Goal: Use online tool/utility

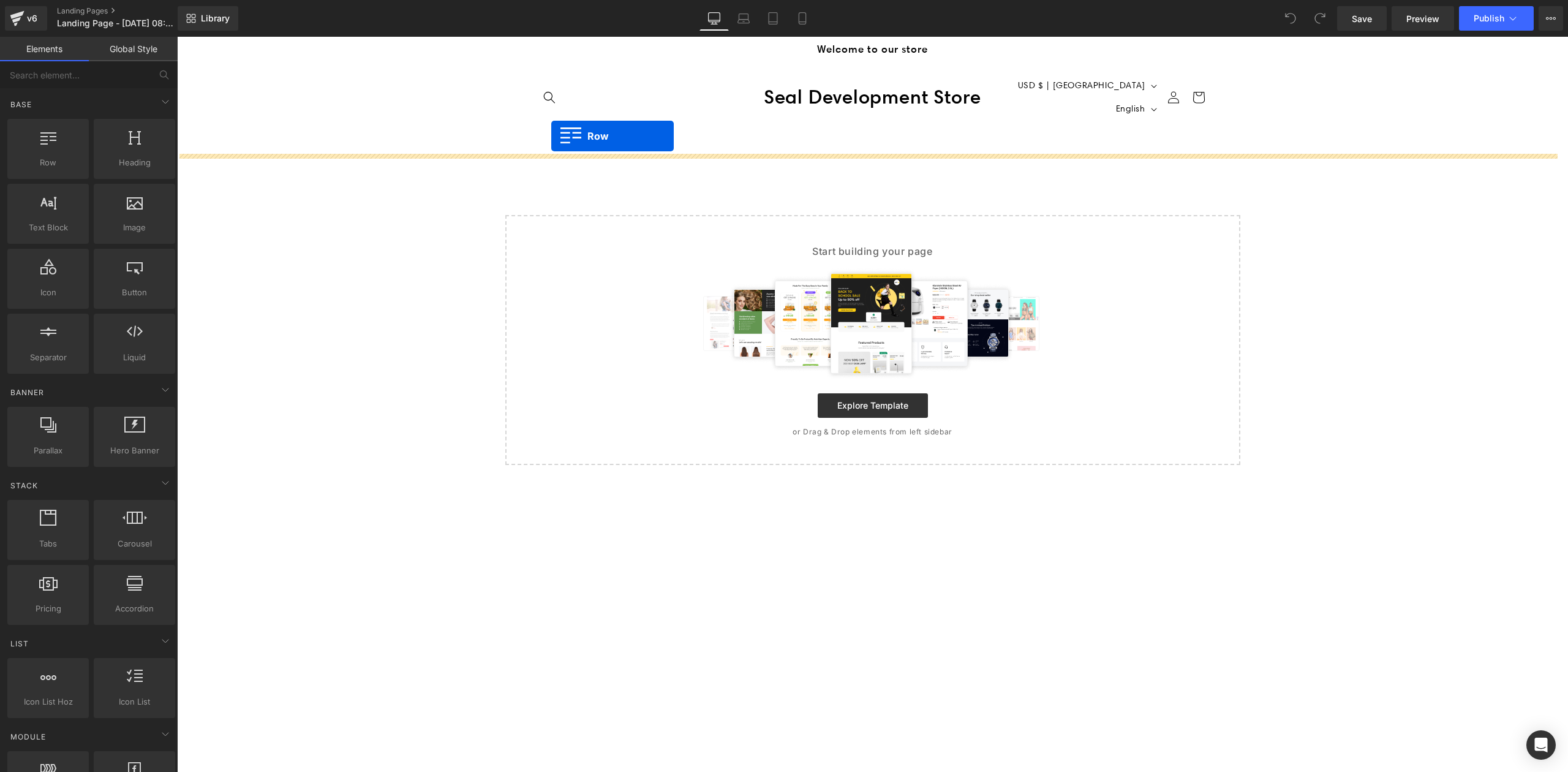
drag, startPoint x: 225, startPoint y: 192, endPoint x: 551, endPoint y: 136, distance: 330.8
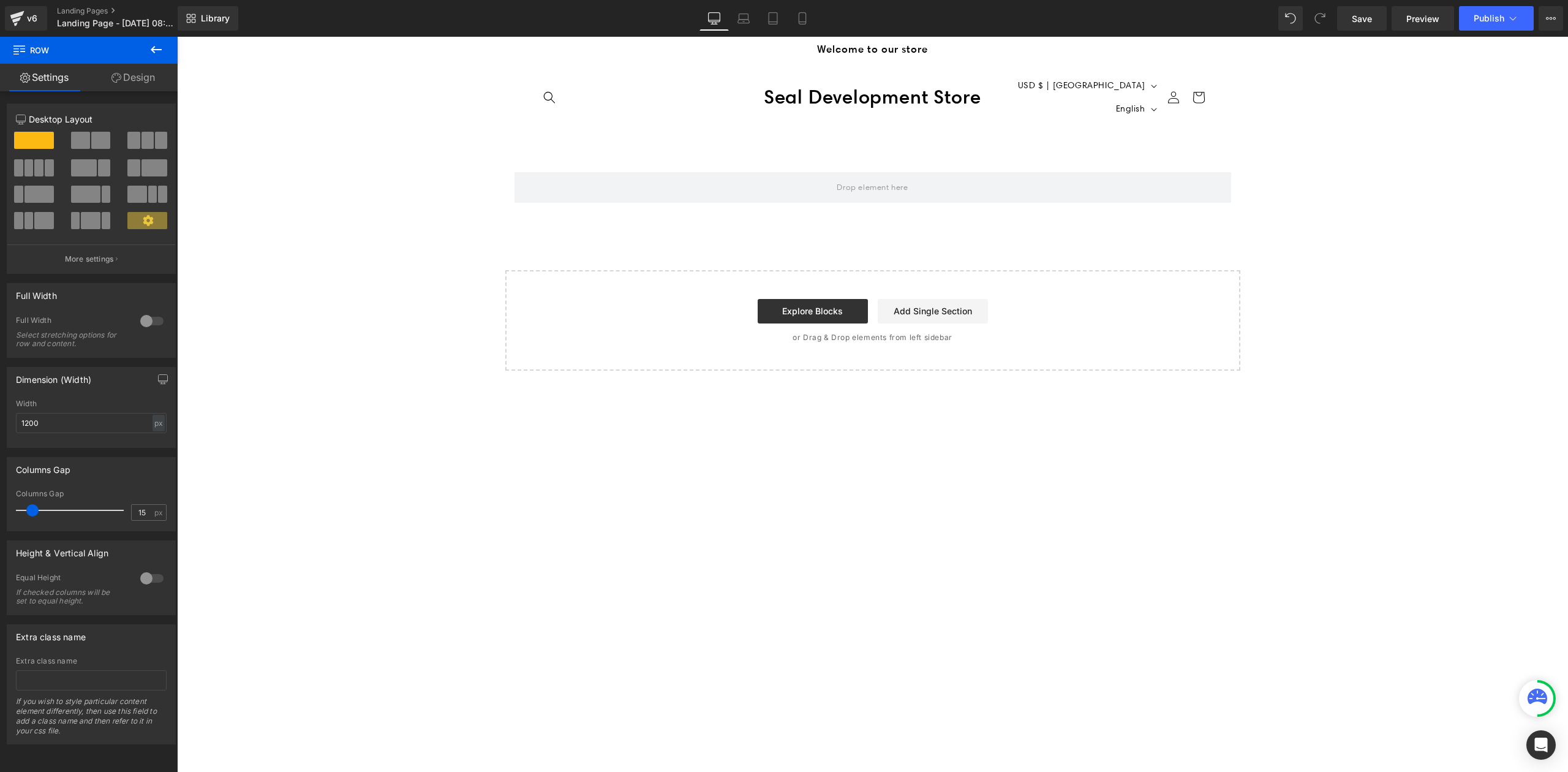
click at [150, 50] on icon at bounding box center [156, 49] width 15 height 15
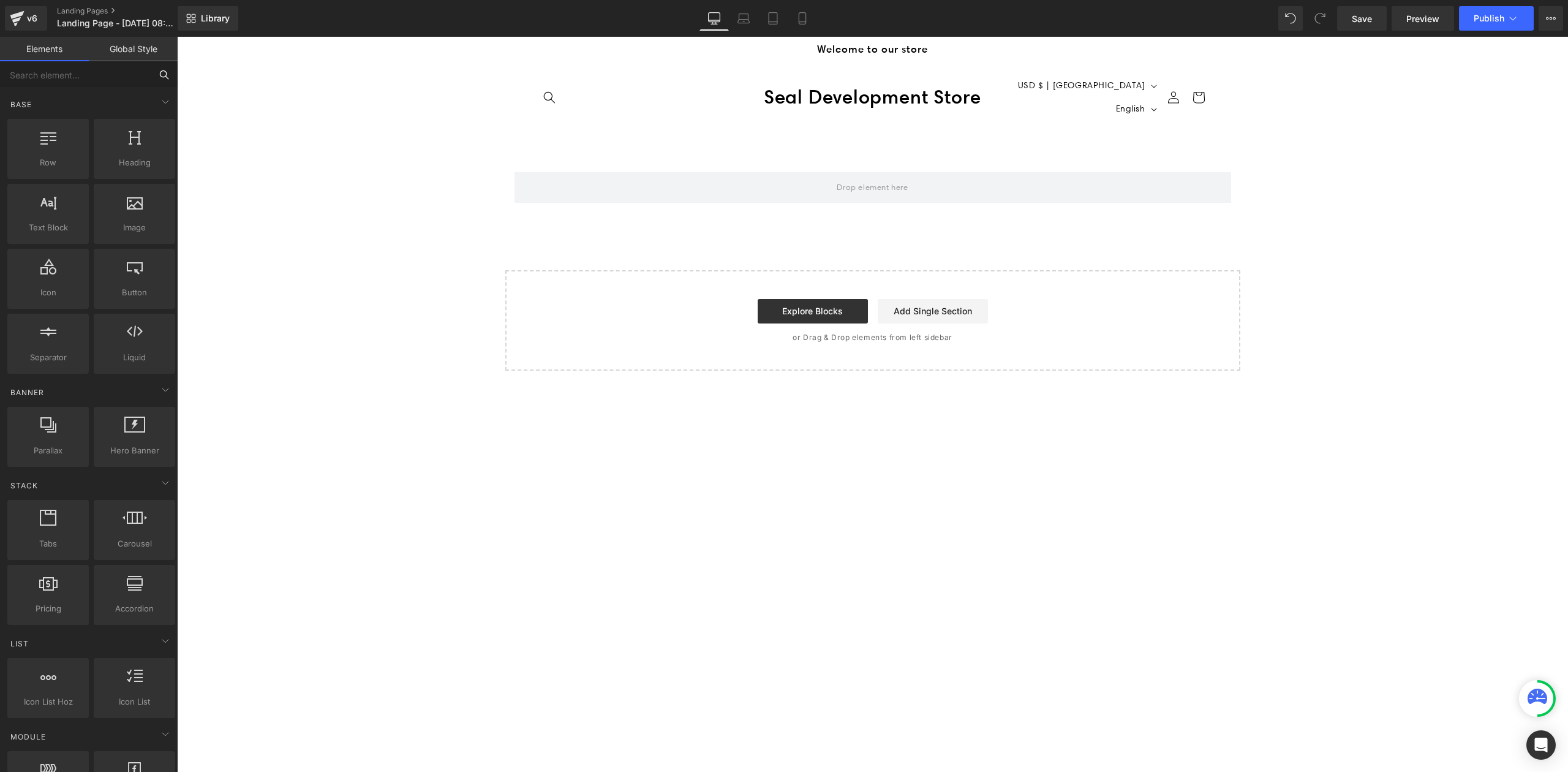
click at [102, 71] on input "text" at bounding box center [75, 75] width 150 height 27
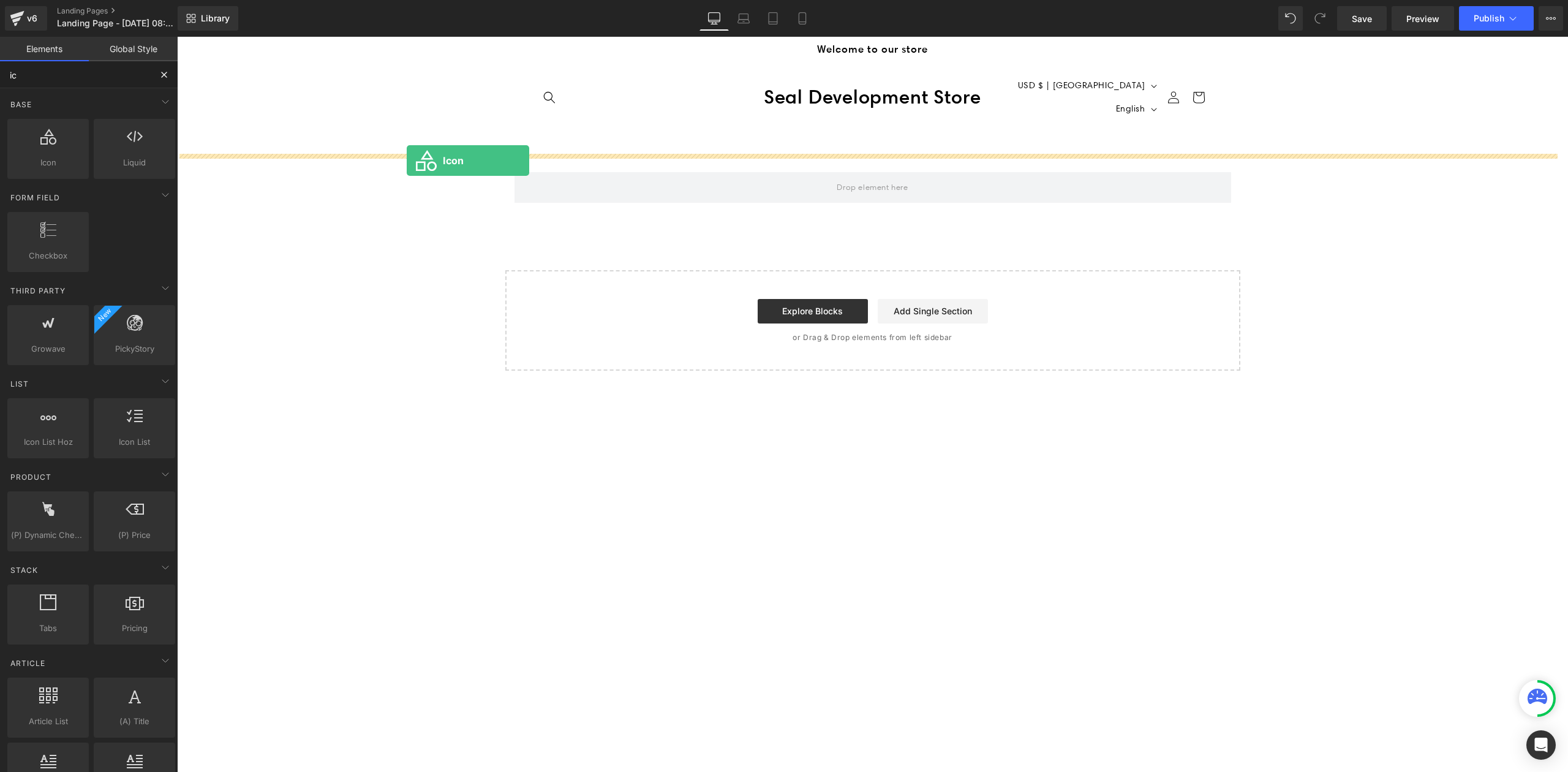
drag, startPoint x: 244, startPoint y: 179, endPoint x: 433, endPoint y: 160, distance: 190.0
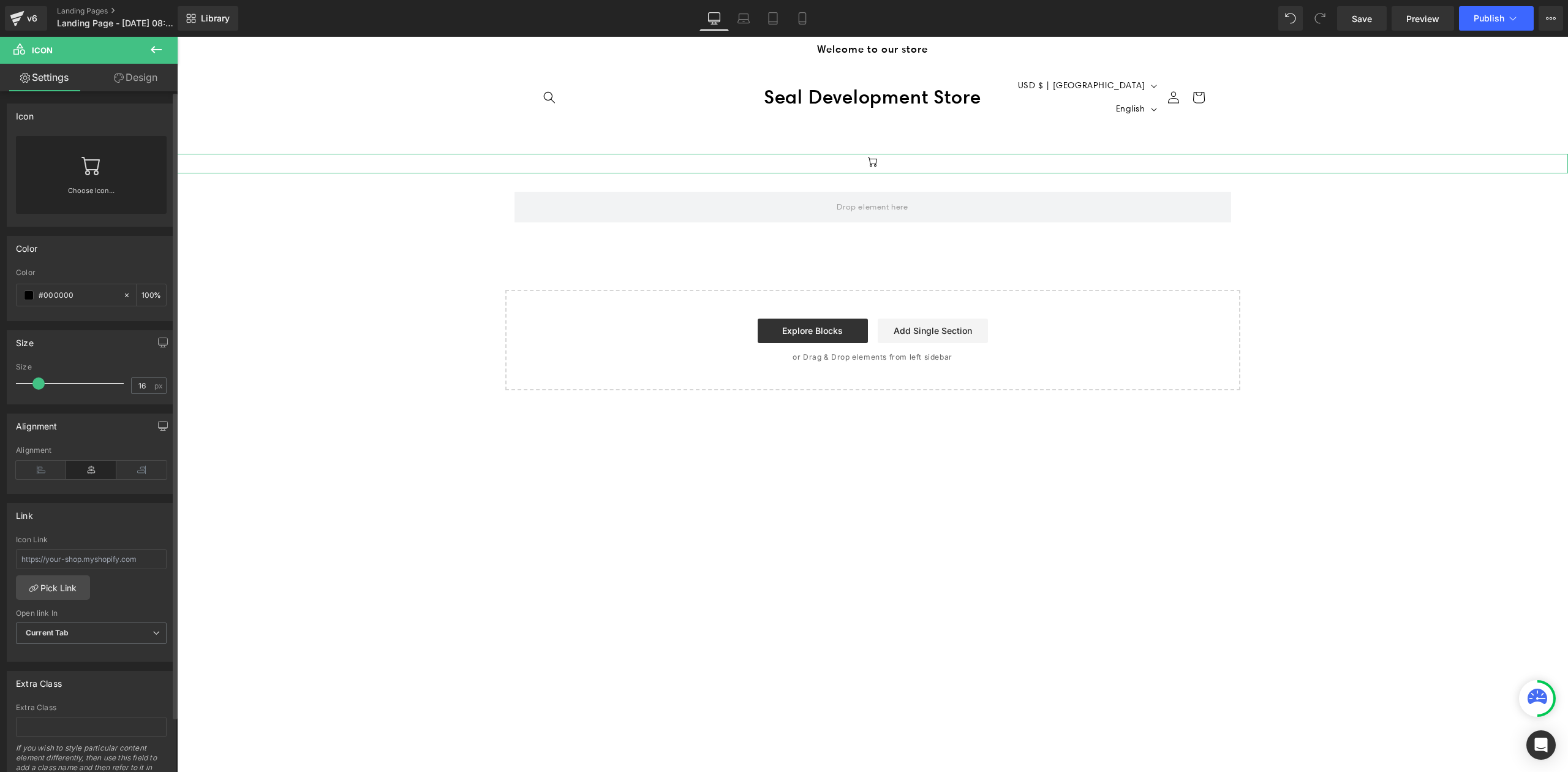
click at [90, 190] on link "Choose Icon..." at bounding box center [91, 199] width 150 height 29
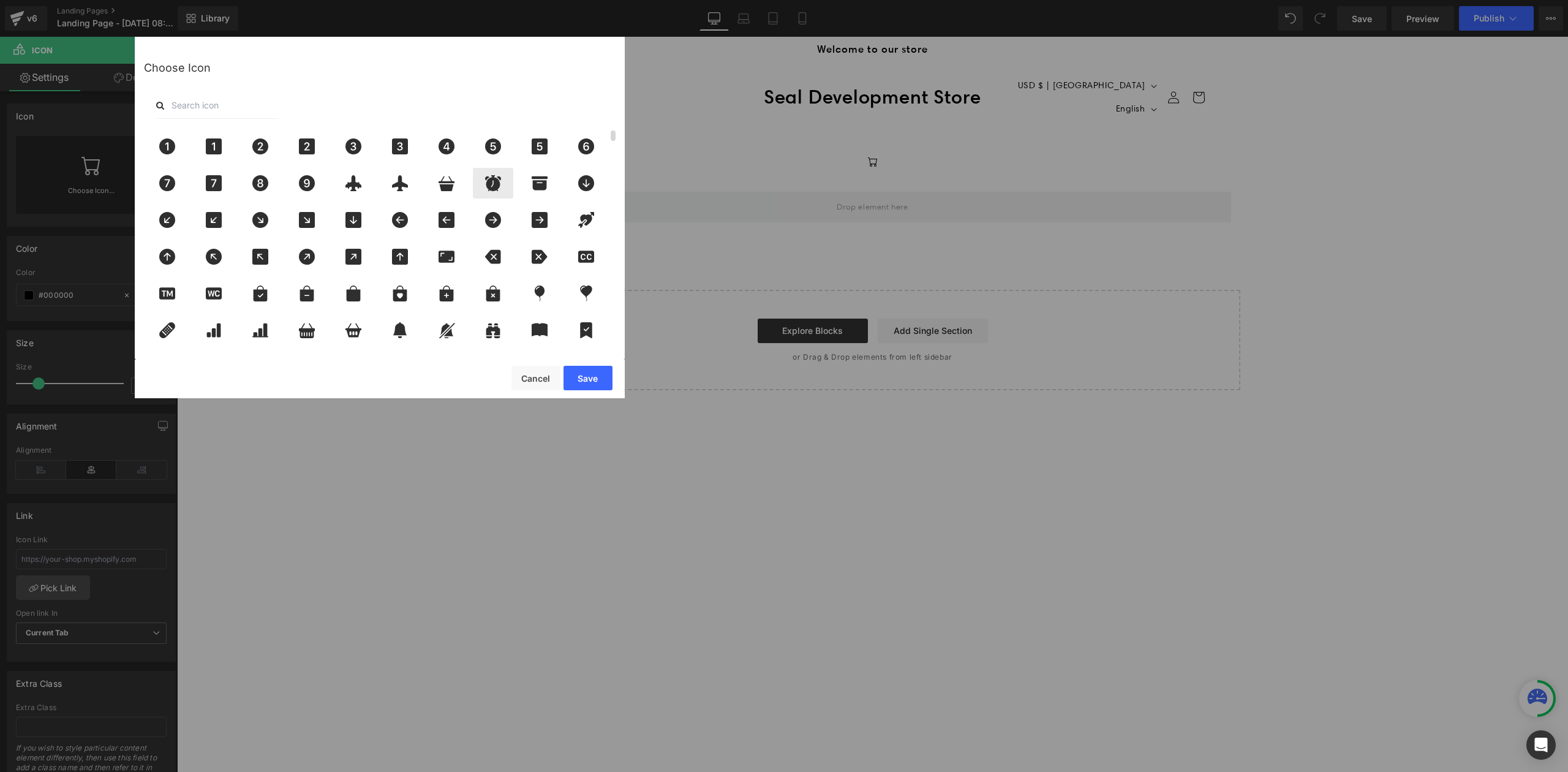
click at [484, 174] on div at bounding box center [493, 183] width 40 height 31
click at [571, 376] on button "Save" at bounding box center [588, 378] width 49 height 24
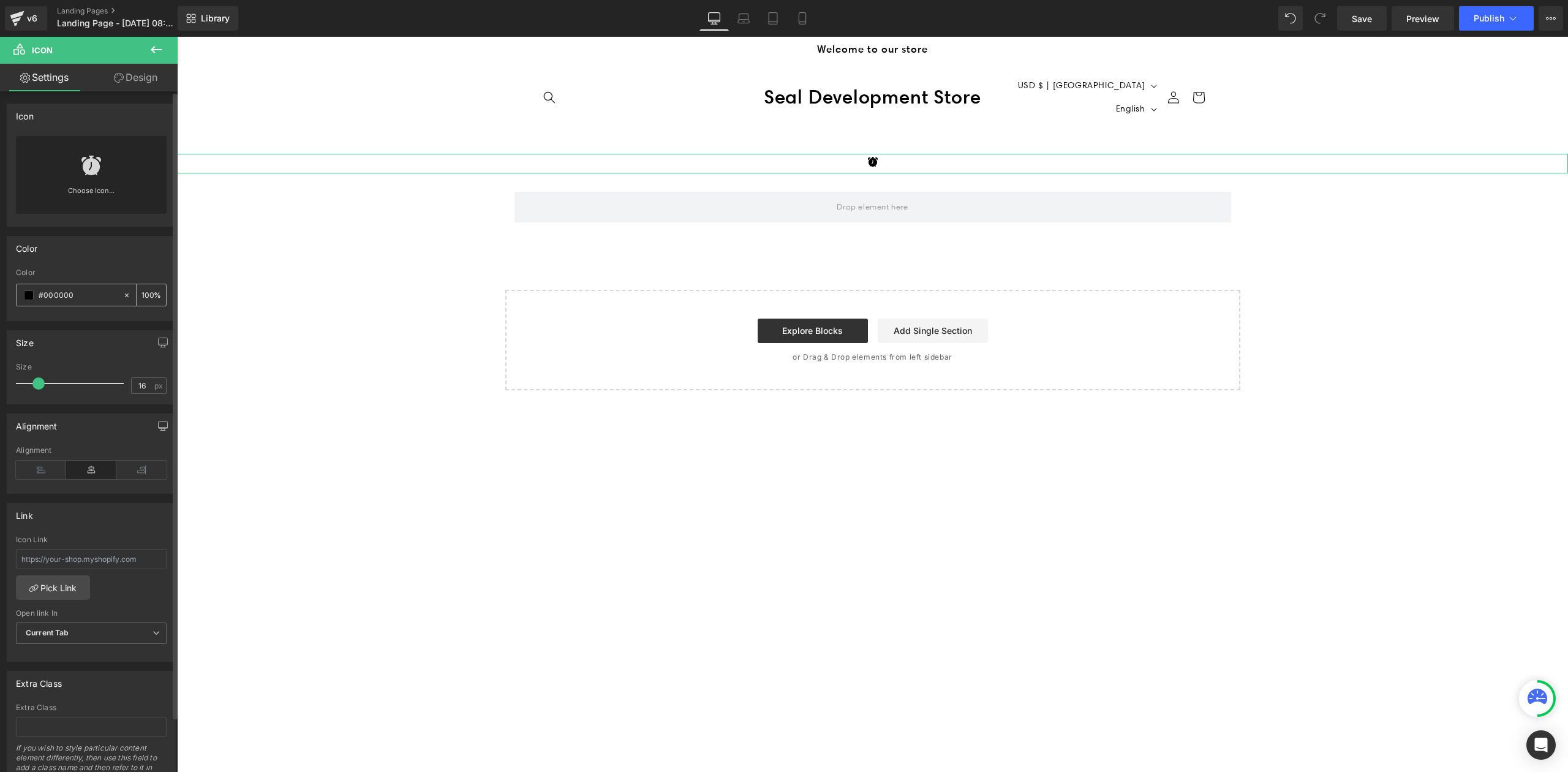
click at [33, 294] on span at bounding box center [28, 295] width 10 height 10
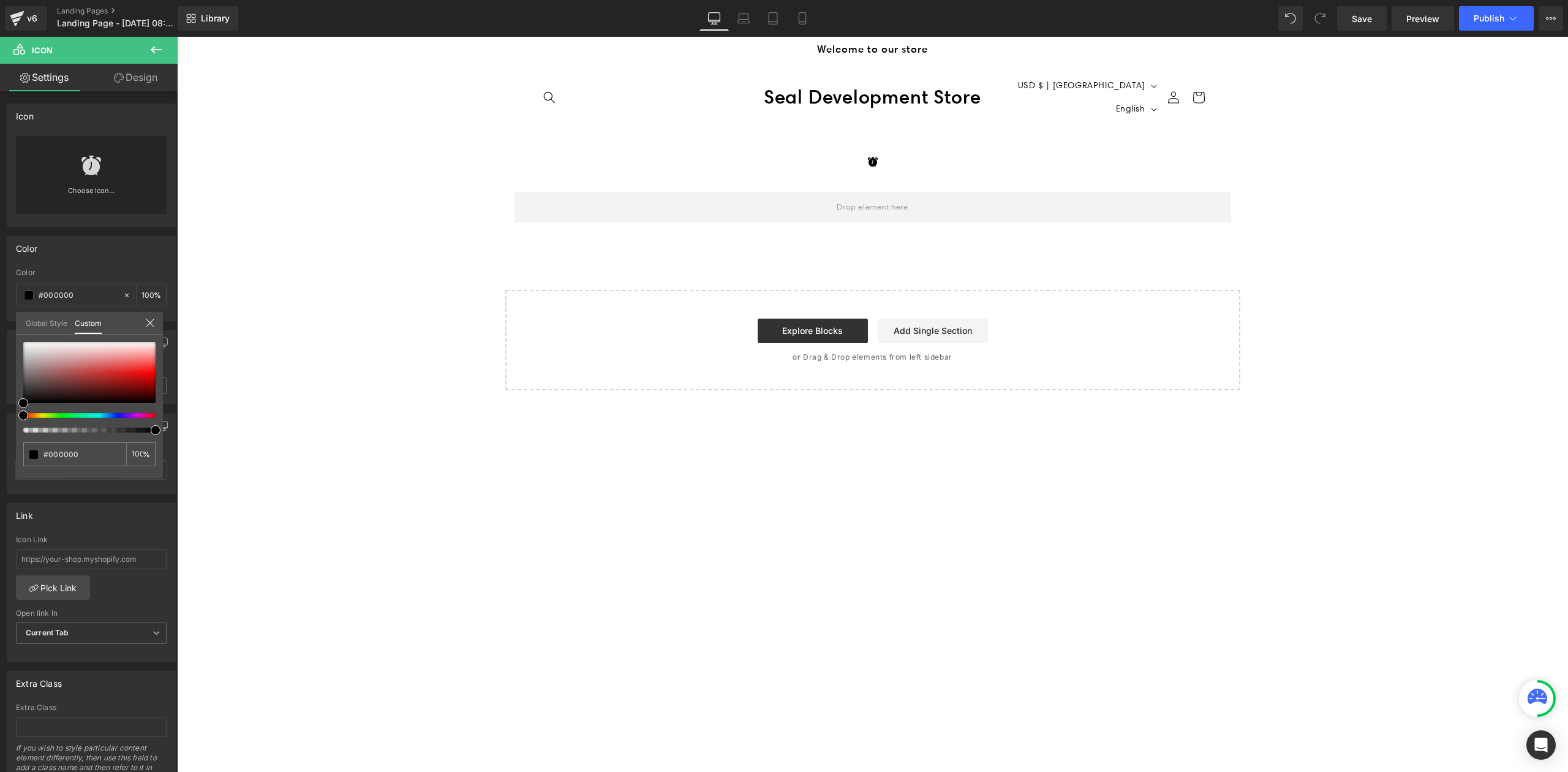
drag, startPoint x: 153, startPoint y: 49, endPoint x: 99, endPoint y: 49, distance: 54.0
click at [153, 49] on icon at bounding box center [156, 49] width 11 height 7
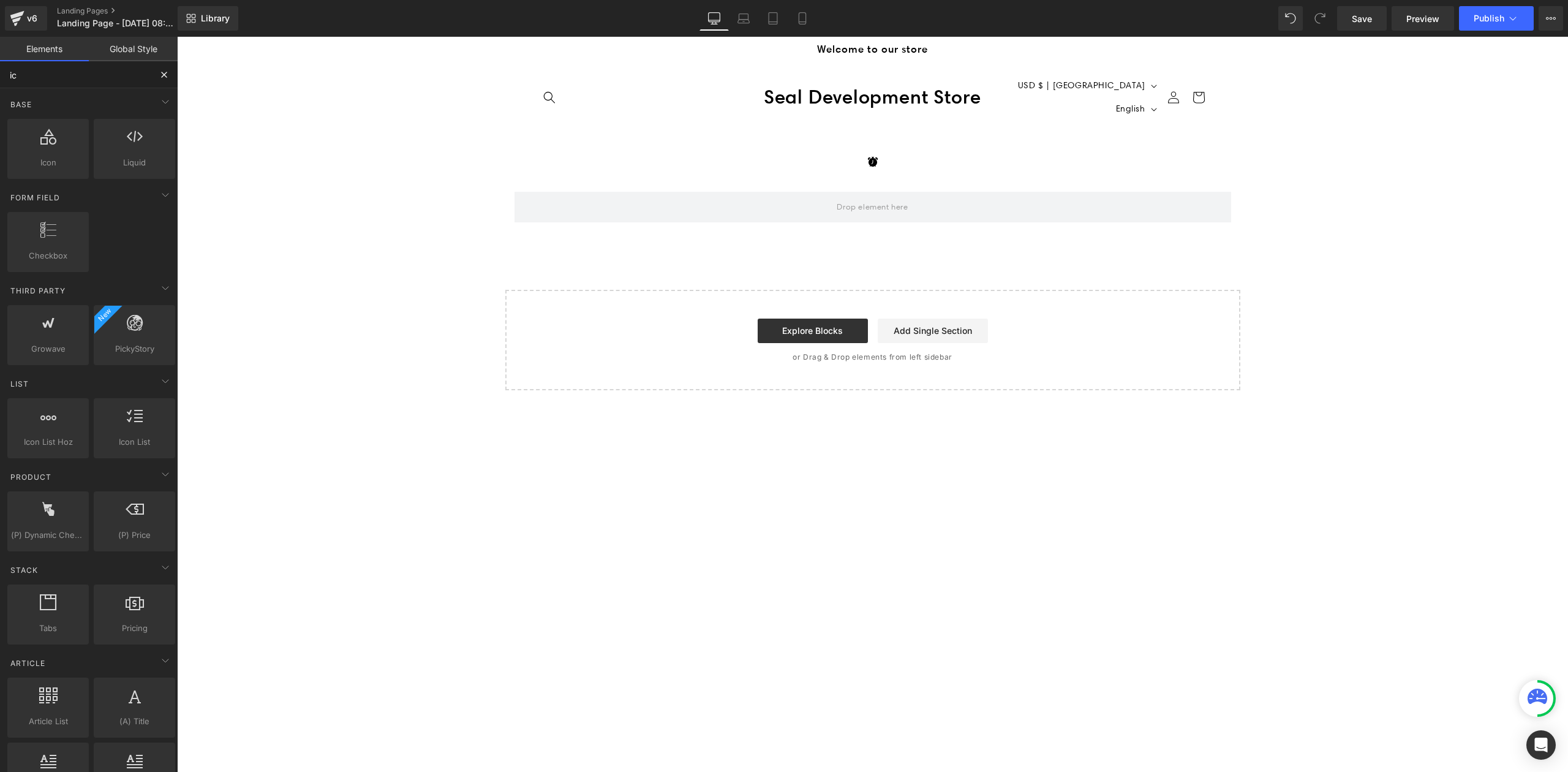
drag, startPoint x: 60, startPoint y: 72, endPoint x: -1, endPoint y: 72, distance: 61.0
click at [0, 72] on html "Icon You are previewing how the will restyle your page. You can not edit Elemen…" at bounding box center [784, 386] width 1568 height 772
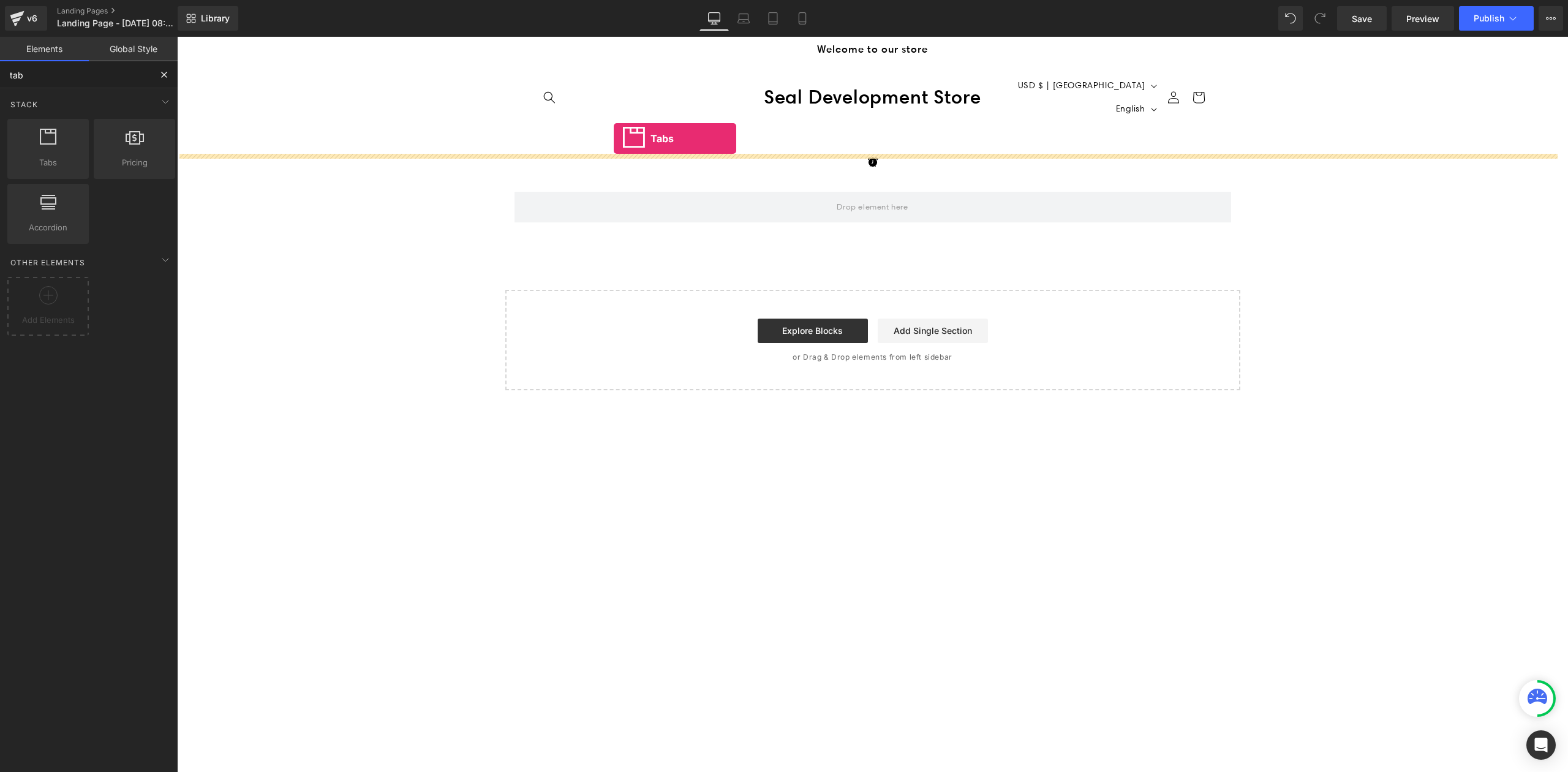
drag, startPoint x: 232, startPoint y: 192, endPoint x: 614, endPoint y: 138, distance: 385.8
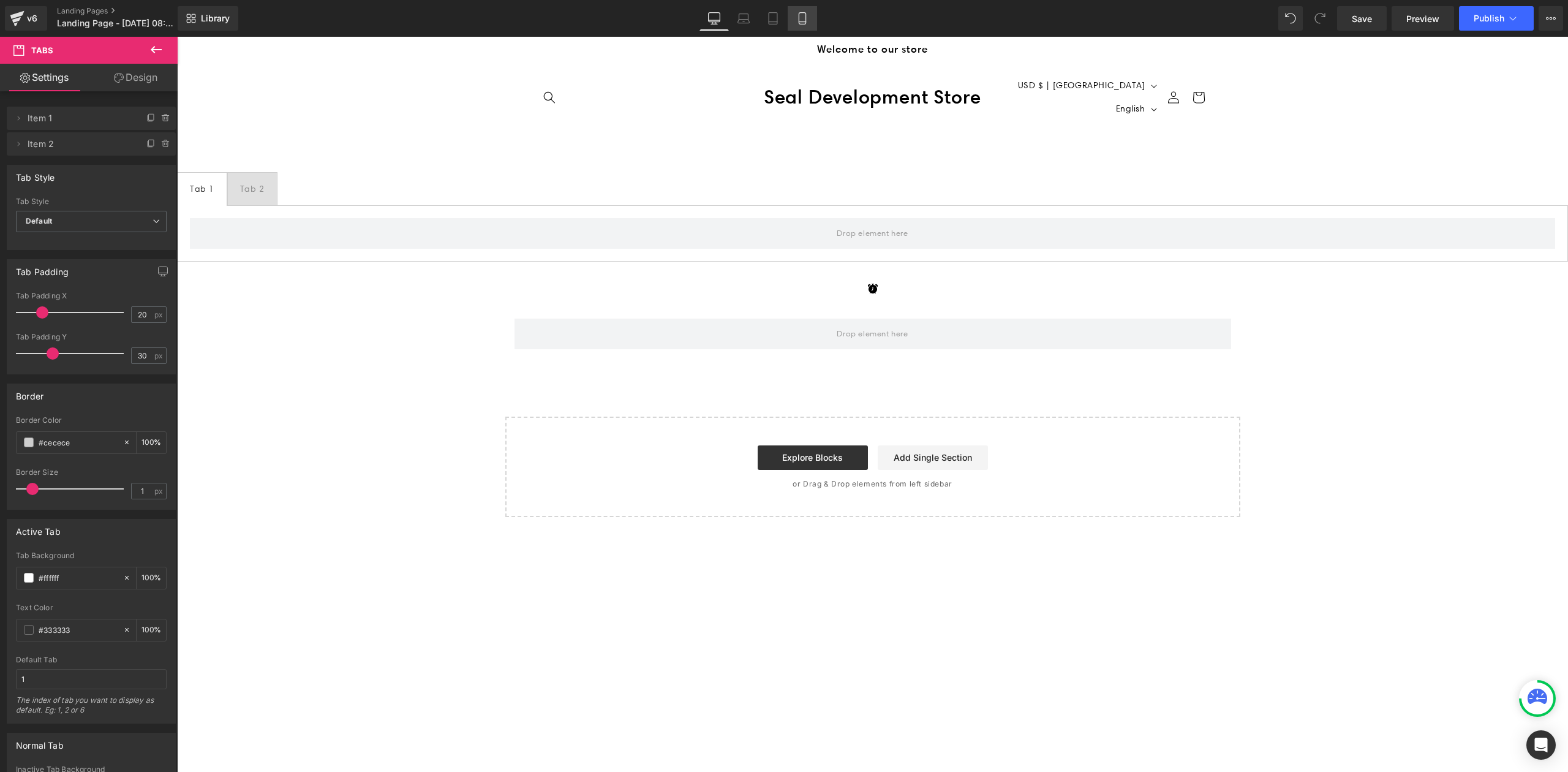
click at [802, 13] on icon at bounding box center [802, 19] width 7 height 12
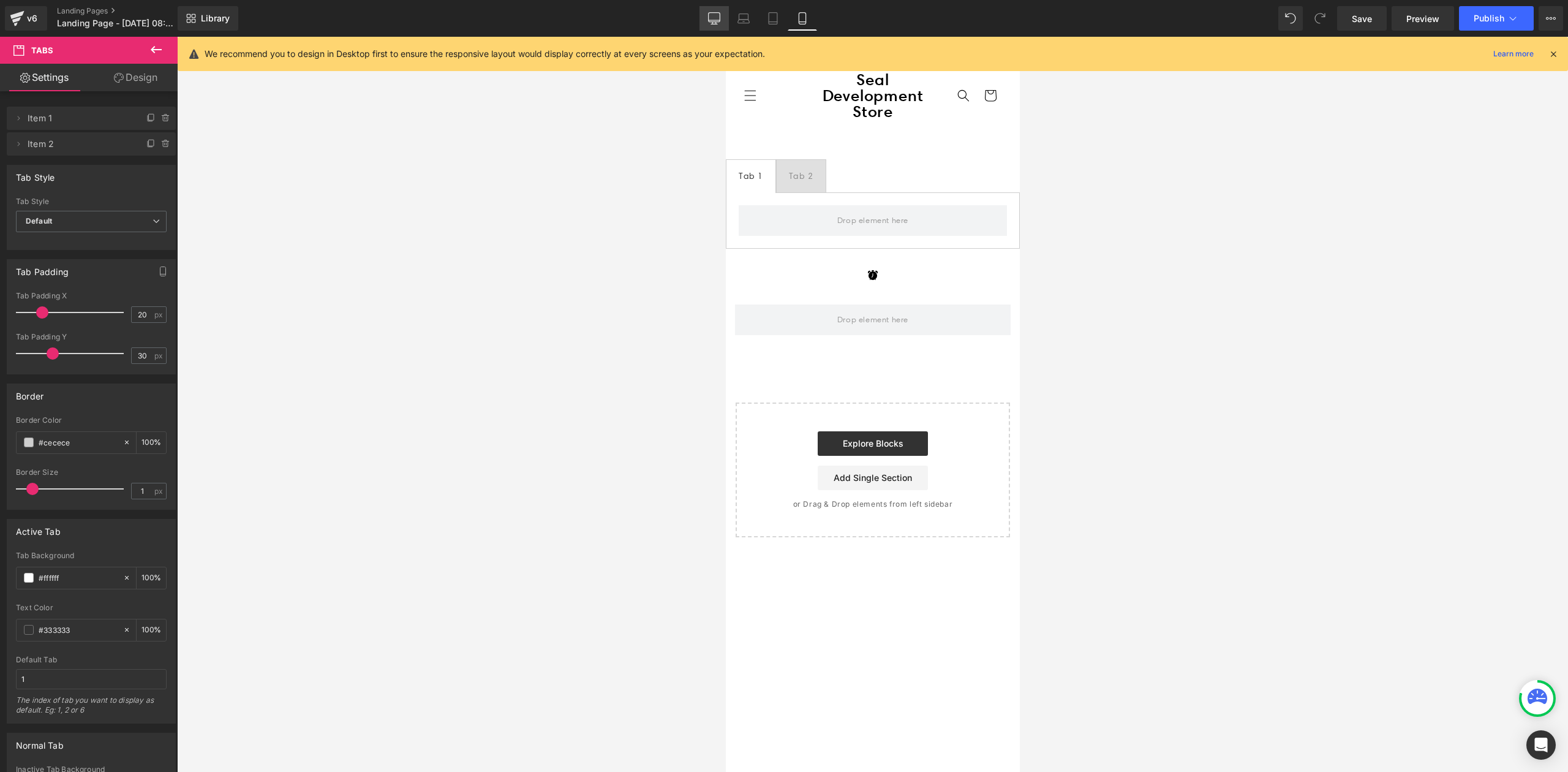
click at [716, 21] on icon at bounding box center [714, 18] width 12 height 12
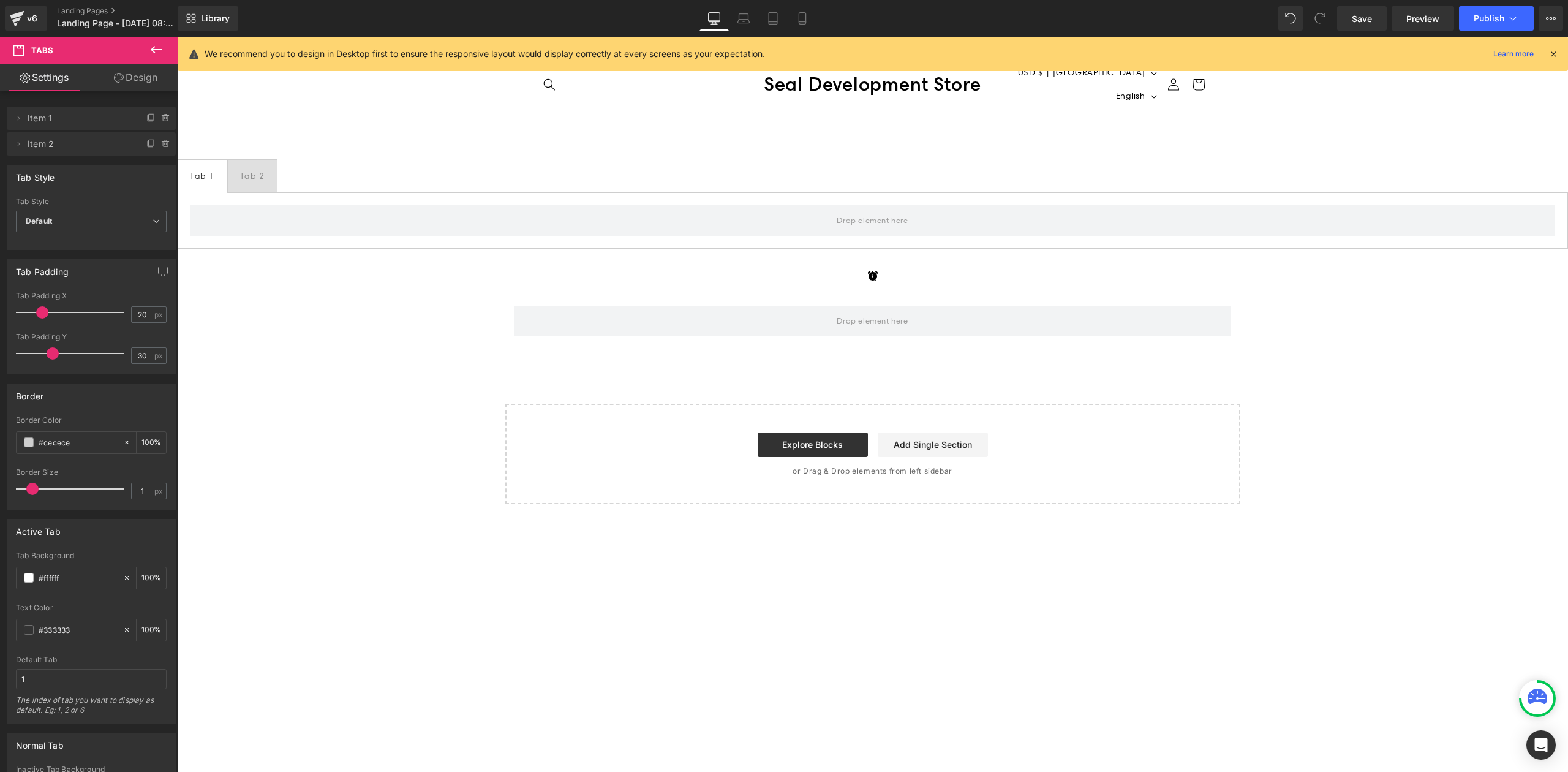
click at [164, 48] on button at bounding box center [156, 50] width 43 height 27
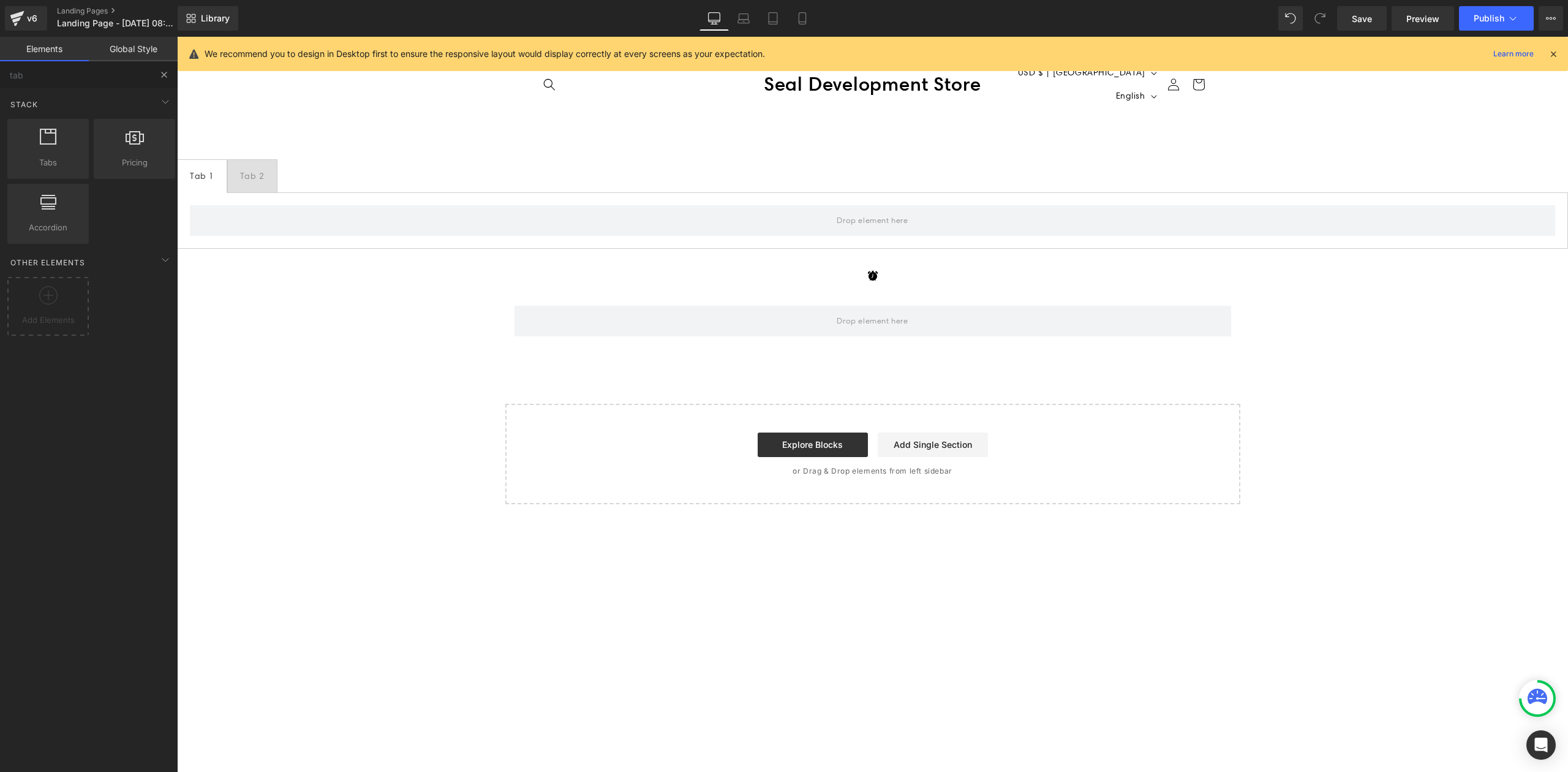
click at [158, 69] on button at bounding box center [164, 75] width 27 height 27
click at [111, 78] on input "tab" at bounding box center [75, 75] width 150 height 27
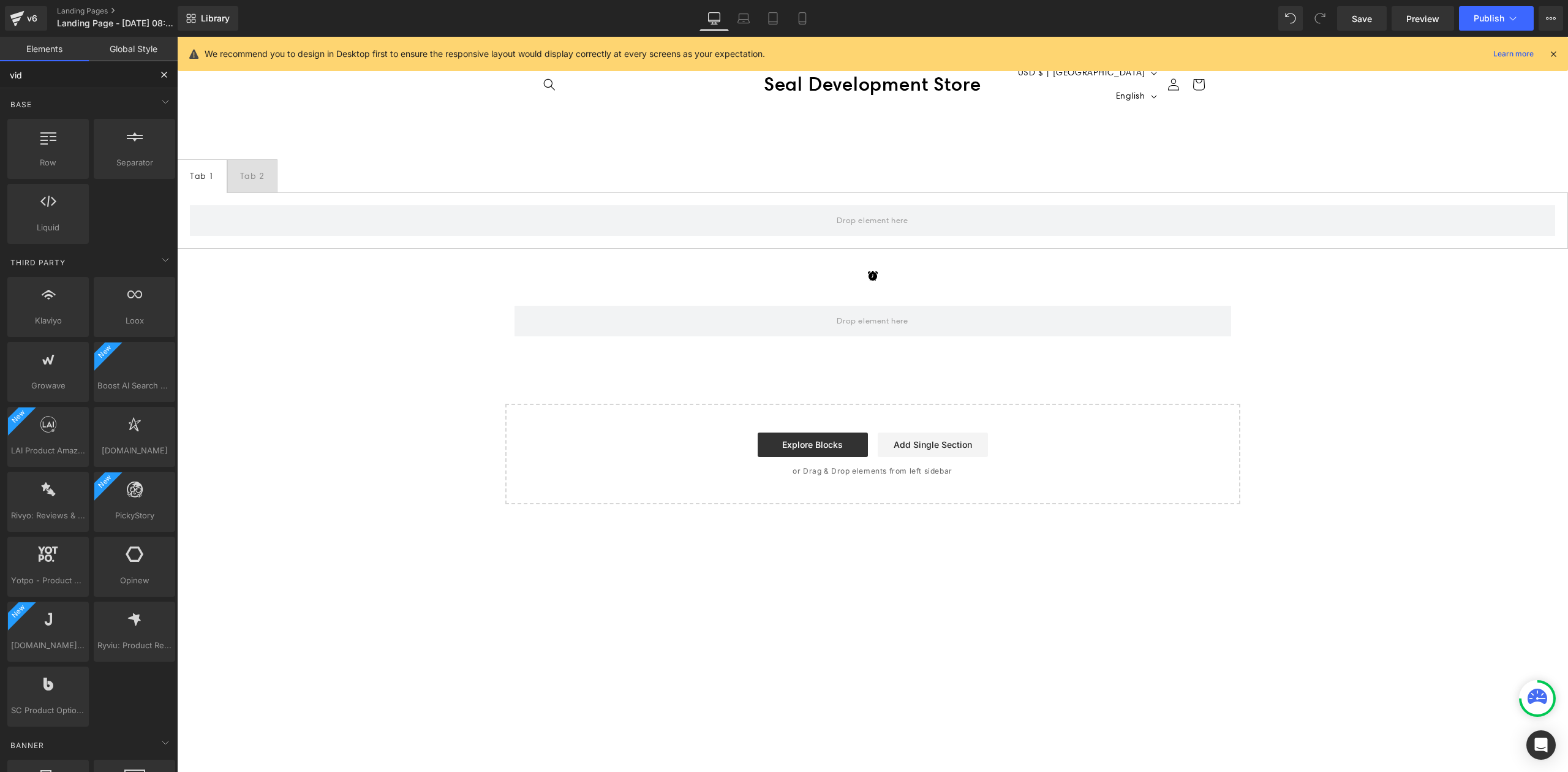
type input "vide"
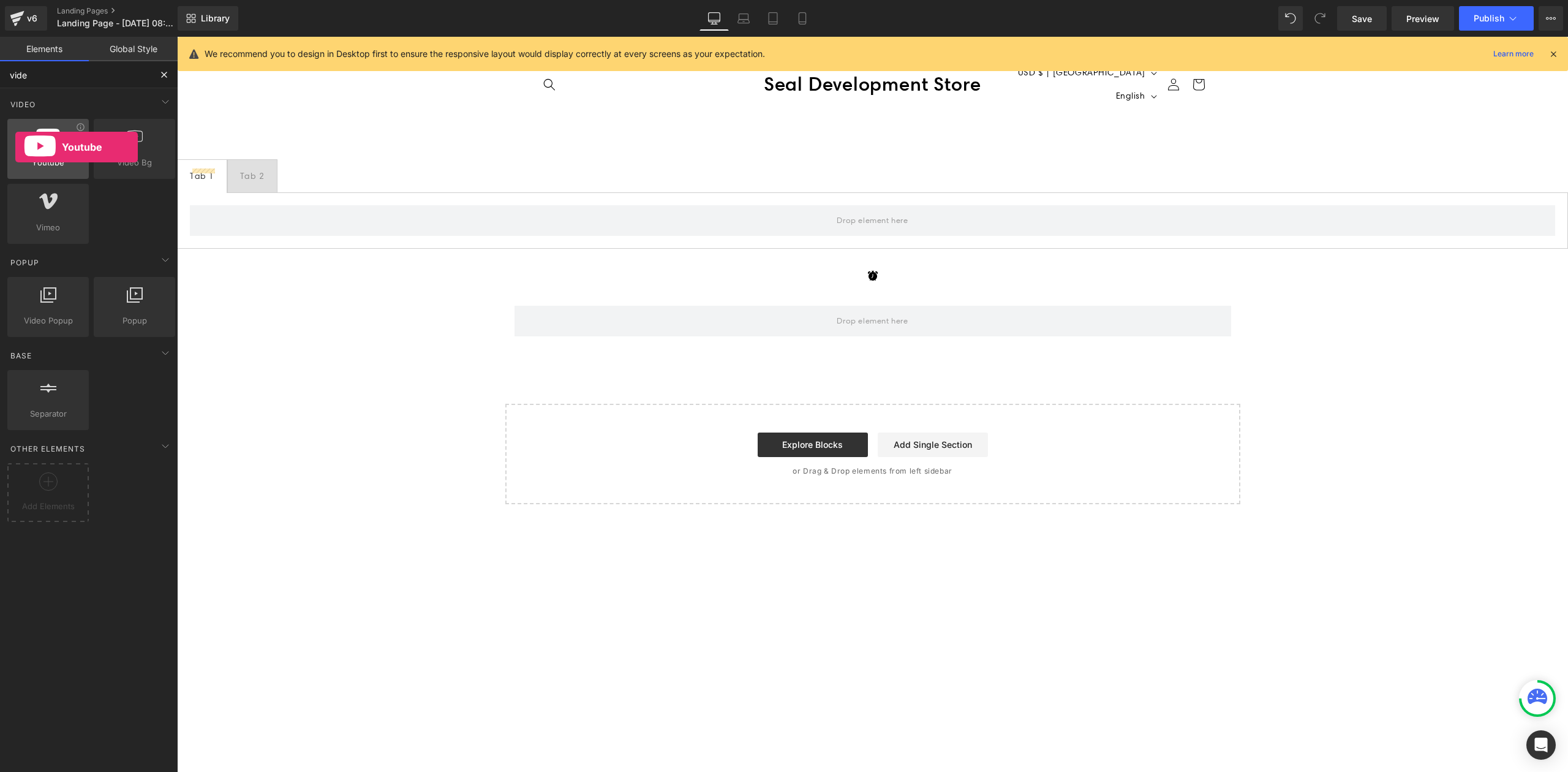
drag, startPoint x: 51, startPoint y: 147, endPoint x: 15, endPoint y: 147, distance: 36.0
click at [15, 147] on div at bounding box center [48, 142] width 74 height 28
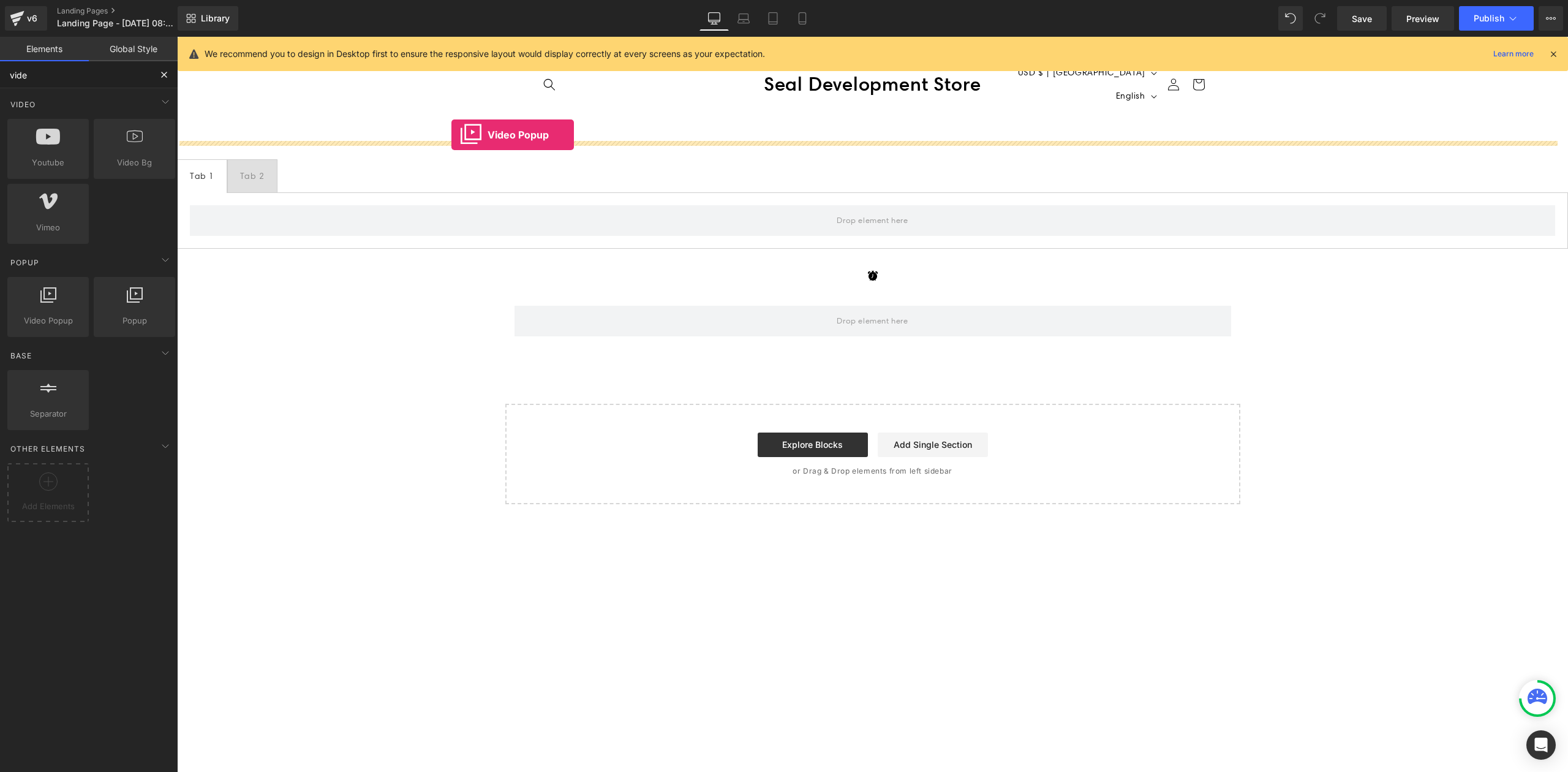
drag, startPoint x: 238, startPoint y: 354, endPoint x: 451, endPoint y: 135, distance: 305.5
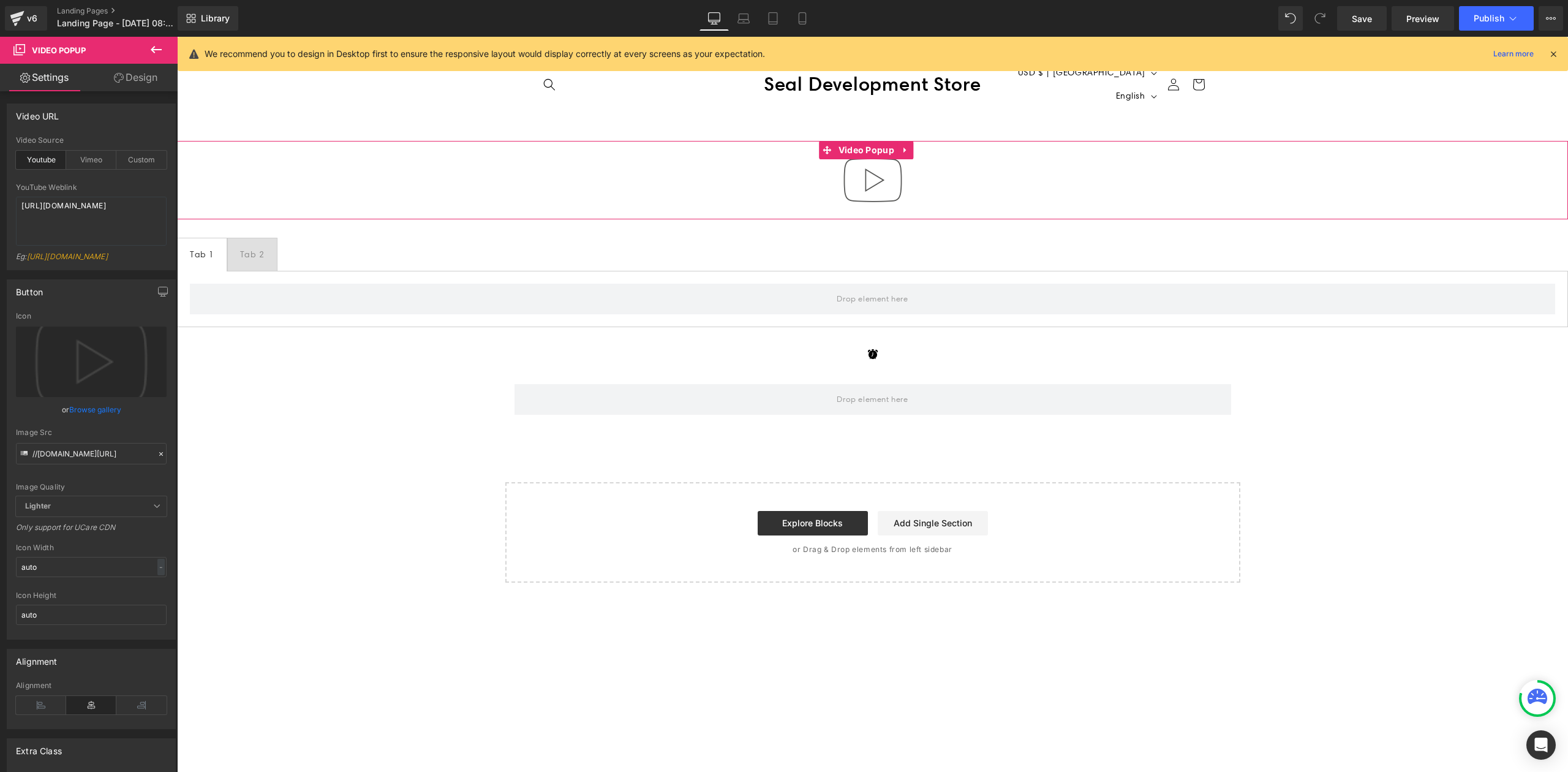
click at [860, 177] on img at bounding box center [873, 180] width 78 height 78
